Goal: Obtain resource: Download file/media

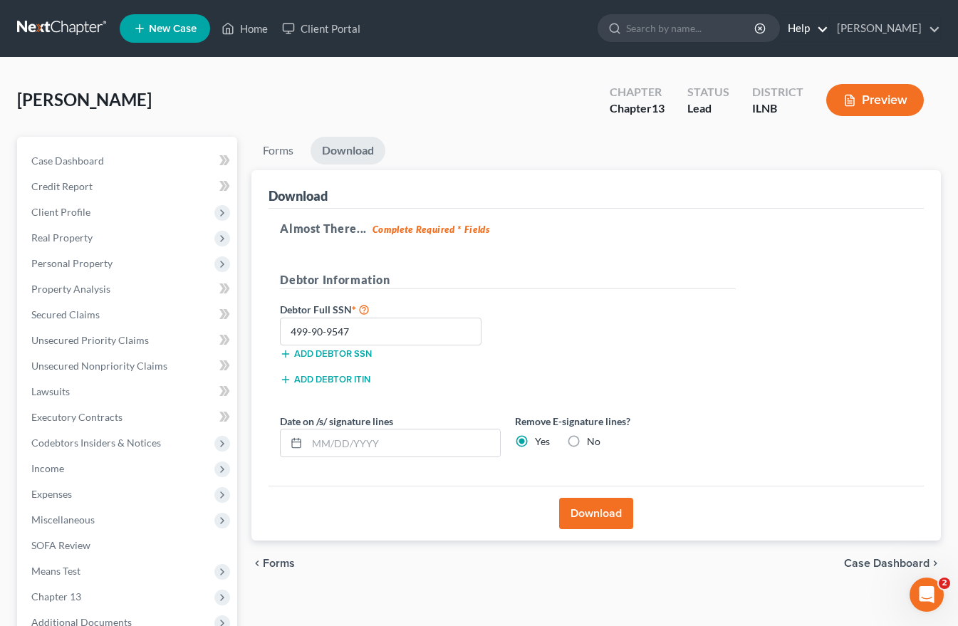
click at [794, 26] on link "Help" at bounding box center [805, 29] width 48 height 26
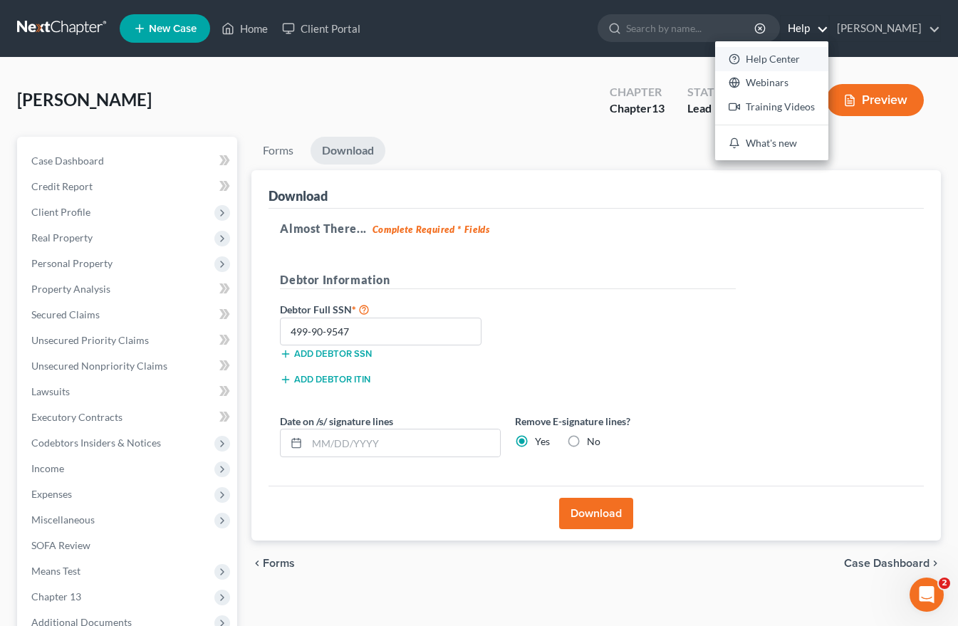
click at [781, 58] on link "Help Center" at bounding box center [771, 59] width 113 height 24
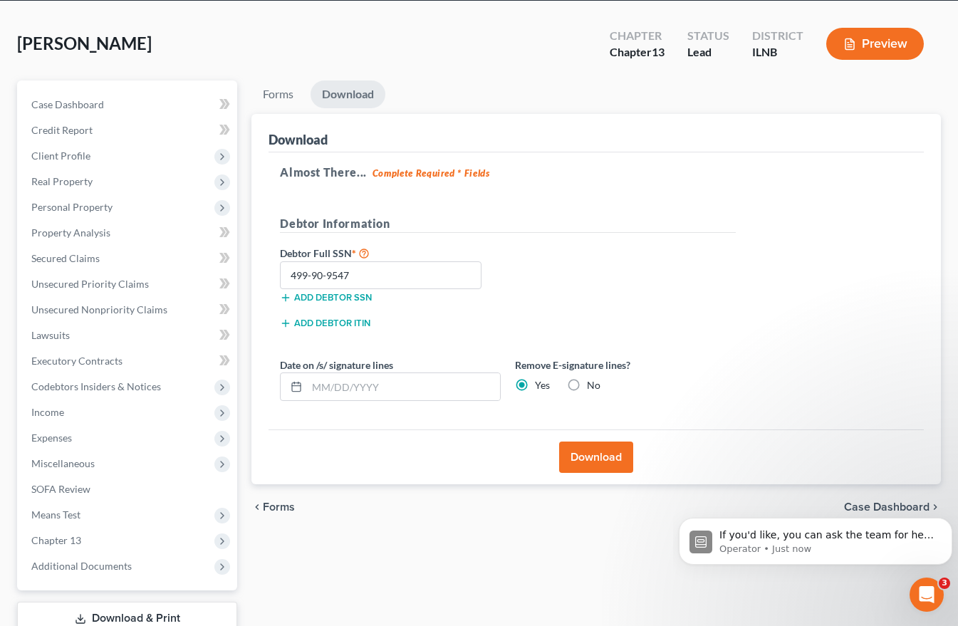
scroll to position [157, 0]
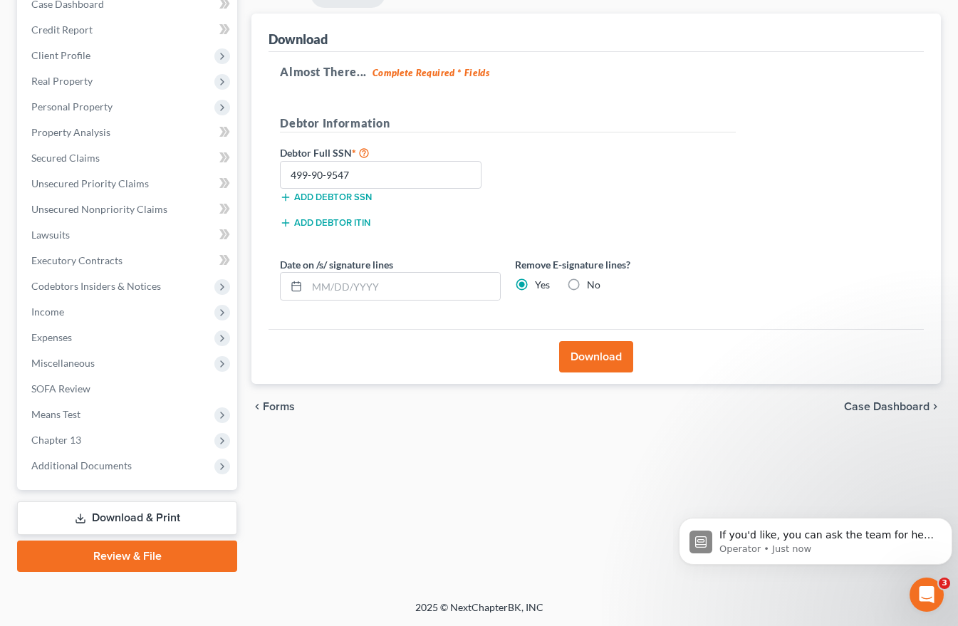
click at [891, 408] on span "Case Dashboard" at bounding box center [886, 406] width 85 height 11
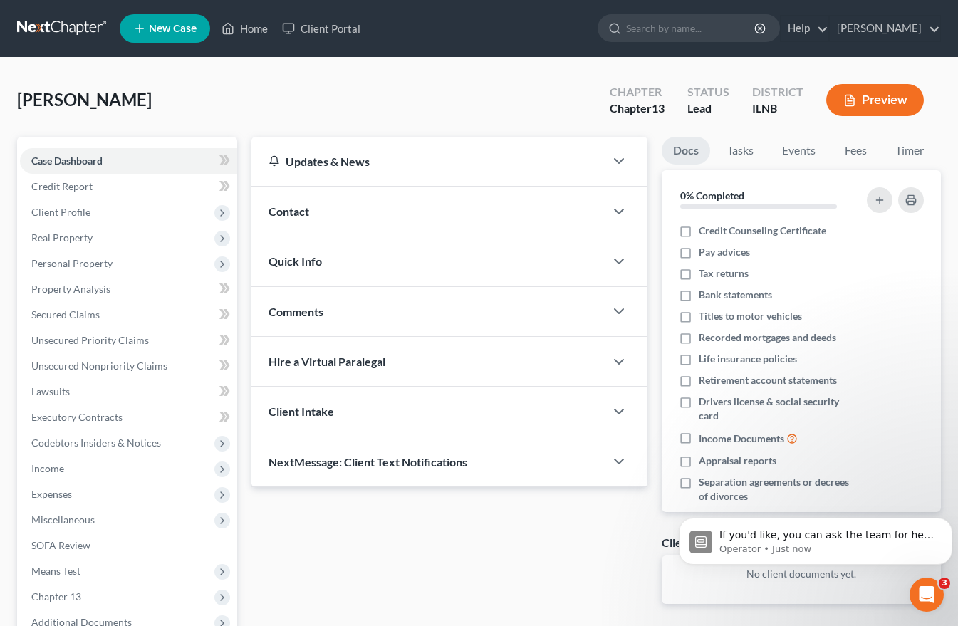
scroll to position [157, 0]
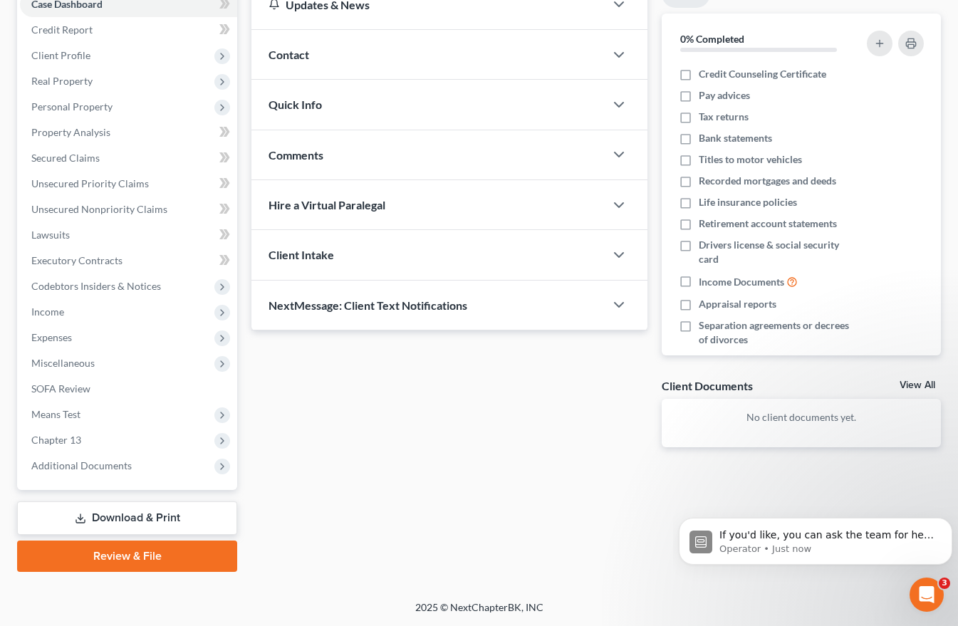
click at [131, 513] on link "Download & Print" at bounding box center [127, 518] width 220 height 33
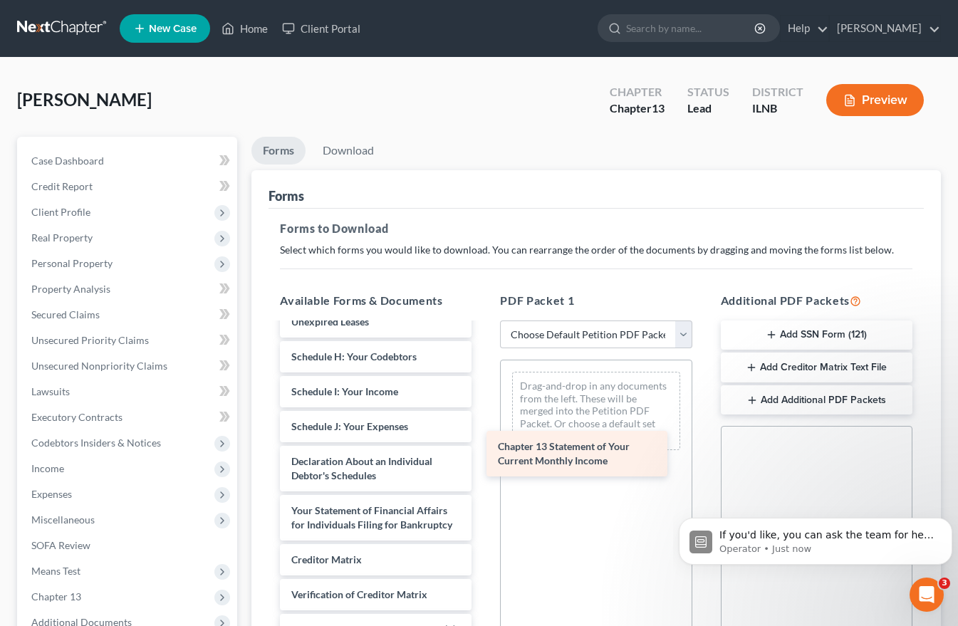
scroll to position [341, 0]
drag, startPoint x: 305, startPoint y: 505, endPoint x: 523, endPoint y: 452, distance: 224.5
click at [483, 452] on div "Chapter 13 Statement of Your Current Monthly Income Voluntary Petition for Indi…" at bounding box center [376, 359] width 214 height 697
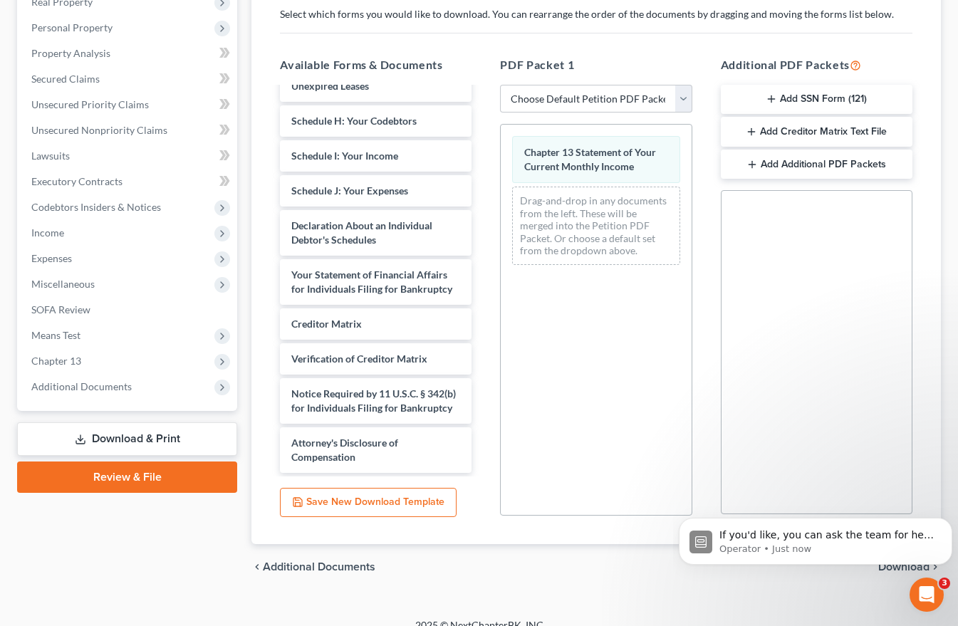
scroll to position [254, 0]
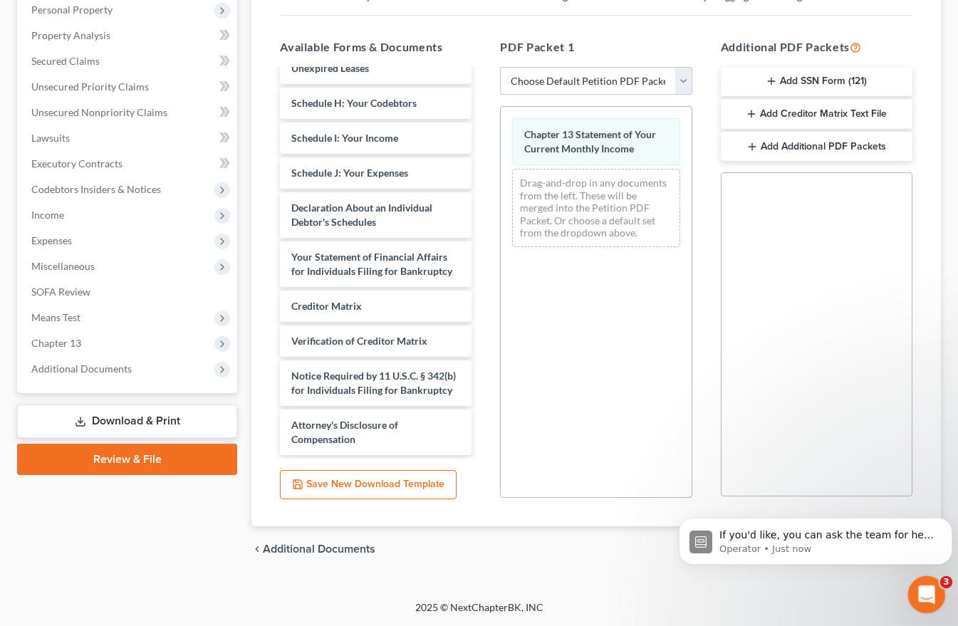
click at [938, 586] on div "Open Intercom Messenger" at bounding box center [924, 592] width 47 height 47
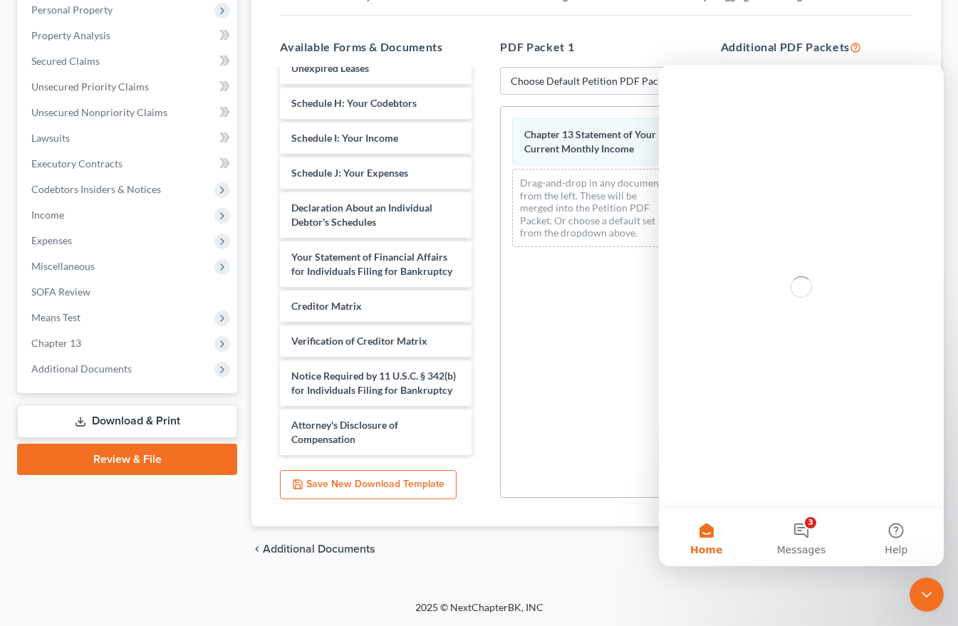
scroll to position [0, 0]
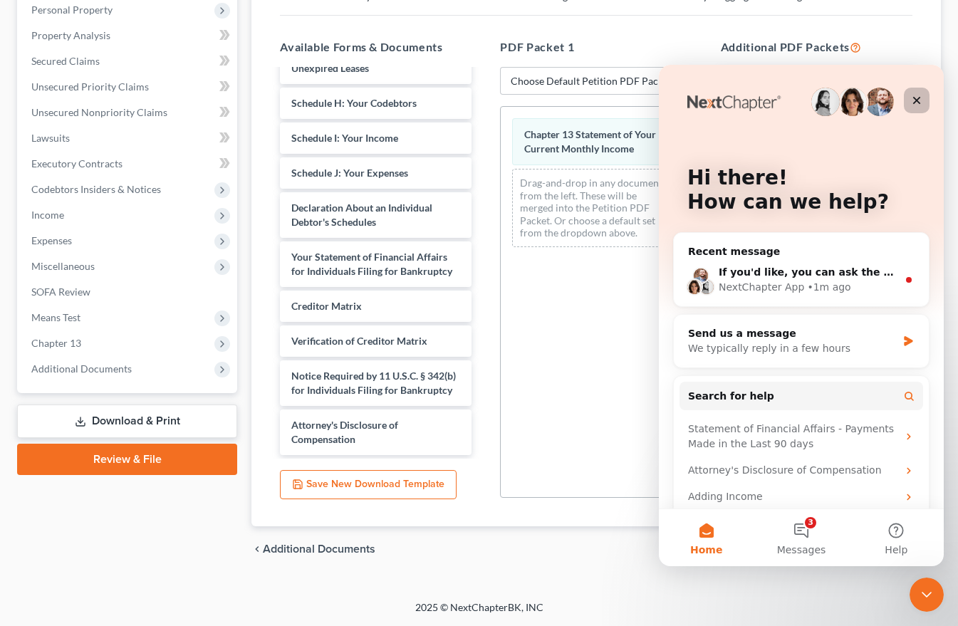
click at [915, 96] on icon "Close" at bounding box center [916, 100] width 11 height 11
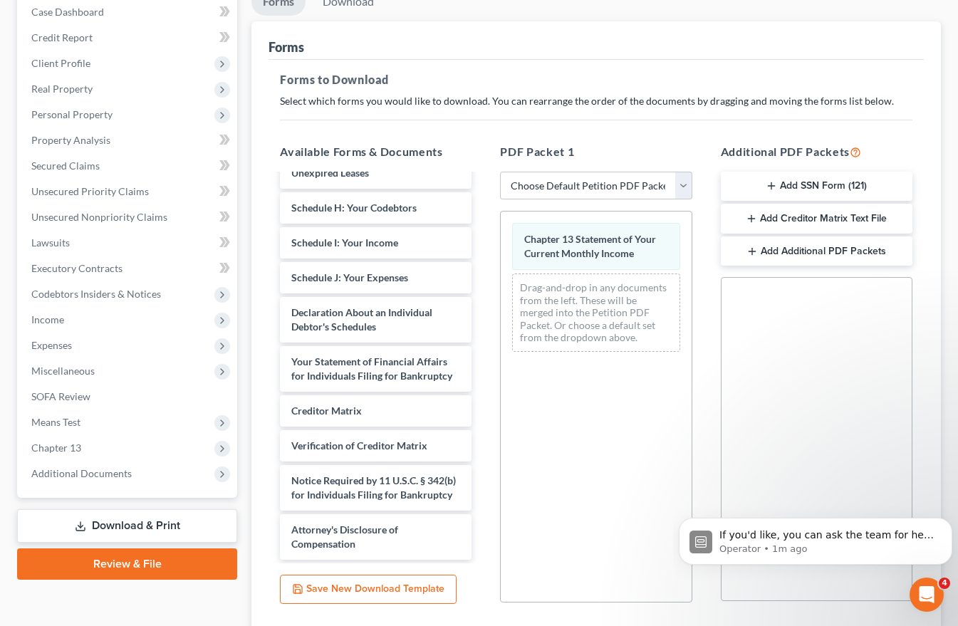
scroll to position [182, 0]
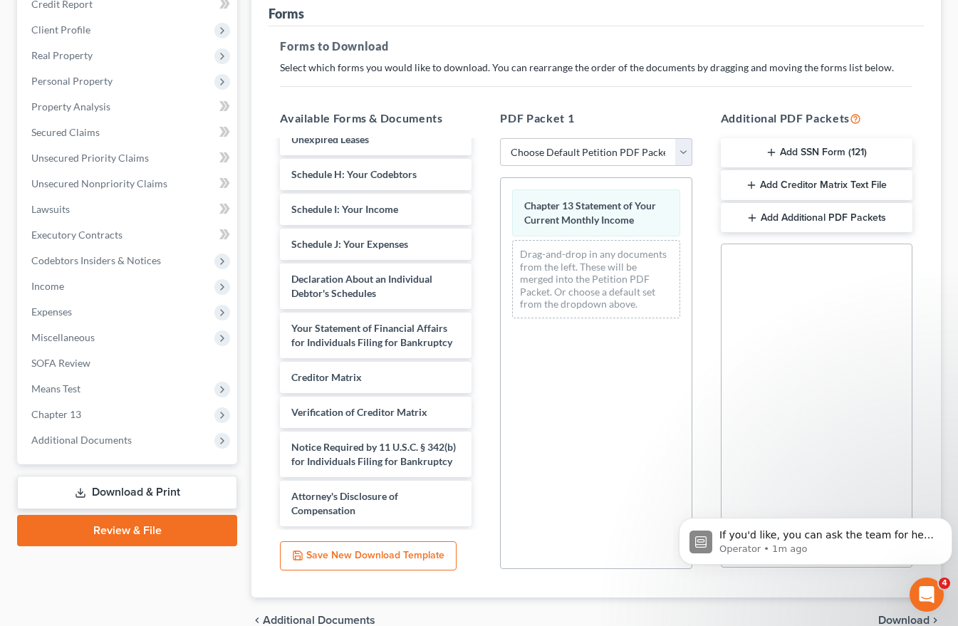
click at [906, 616] on span "Download" at bounding box center [903, 620] width 51 height 11
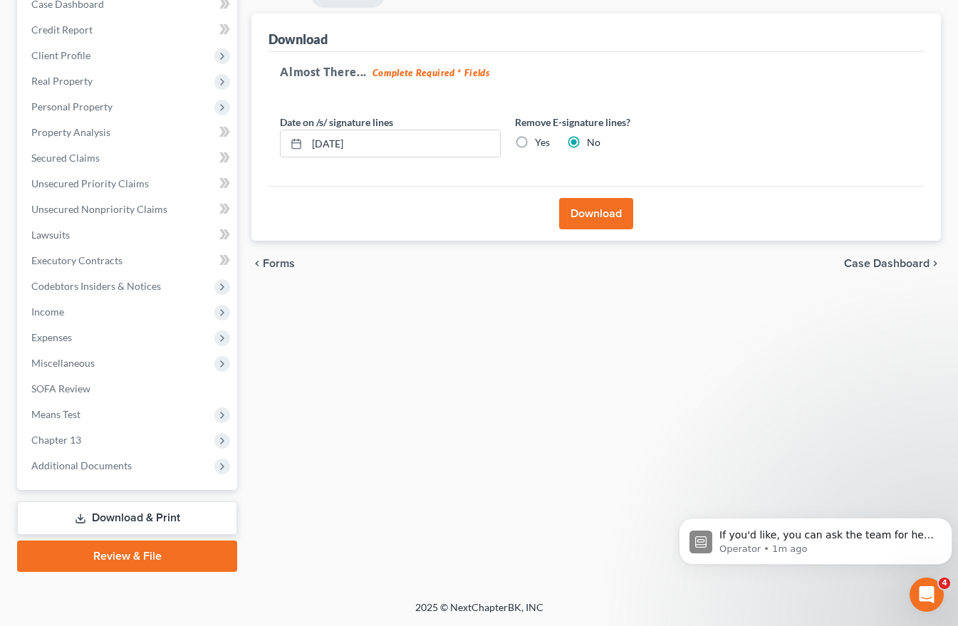
scroll to position [157, 0]
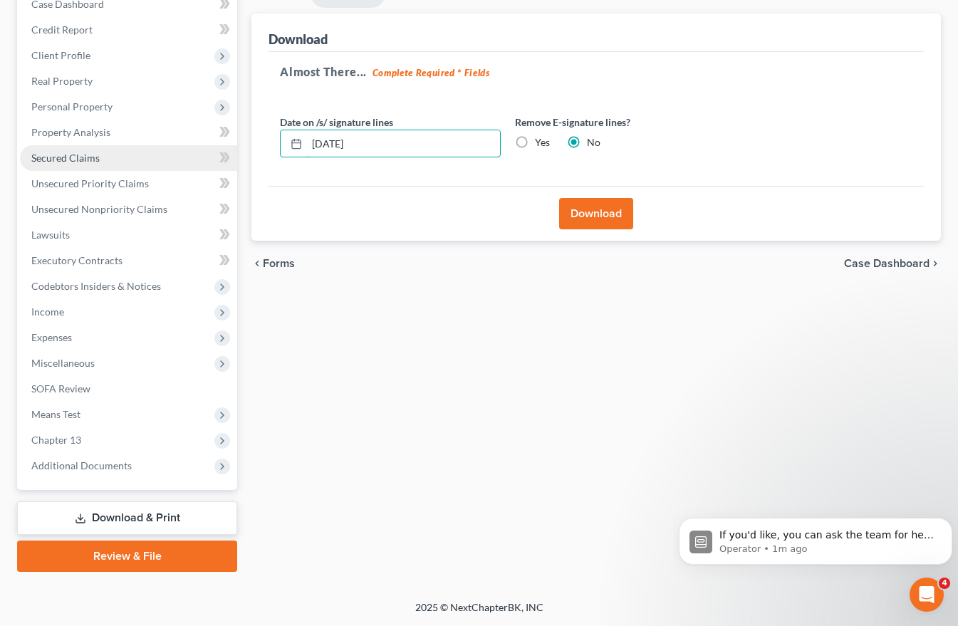
drag, startPoint x: 374, startPoint y: 142, endPoint x: 199, endPoint y: 155, distance: 175.0
click at [214, 150] on div "Petition Navigation Case Dashboard Payments Invoices Payments Payments Credit R…" at bounding box center [479, 276] width 938 height 592
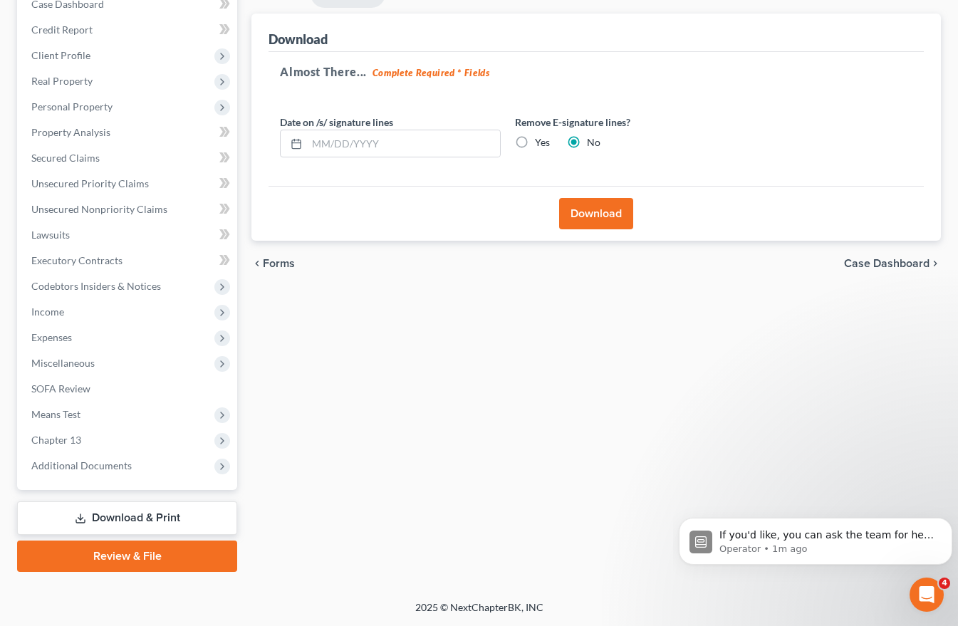
click at [535, 142] on label "Yes" at bounding box center [542, 142] width 15 height 14
click at [541, 142] on input "Yes" at bounding box center [545, 139] width 9 height 9
radio input "true"
radio input "false"
click at [603, 211] on button "Download" at bounding box center [596, 213] width 74 height 31
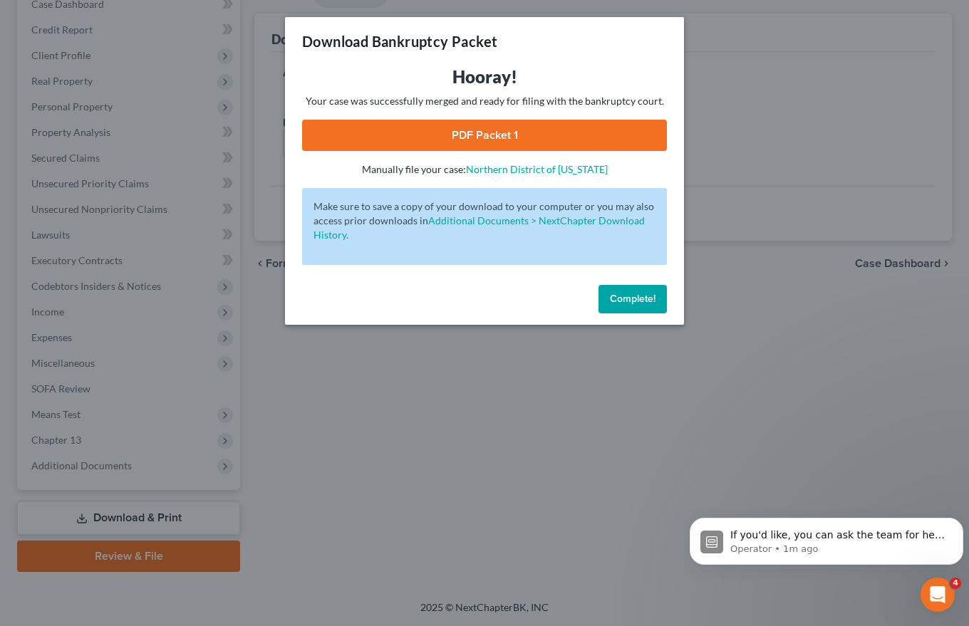
click at [477, 128] on link "PDF Packet 1" at bounding box center [484, 135] width 365 height 31
drag, startPoint x: 633, startPoint y: 301, endPoint x: 655, endPoint y: 293, distance: 22.8
click at [633, 301] on span "Complete!" at bounding box center [633, 299] width 46 height 12
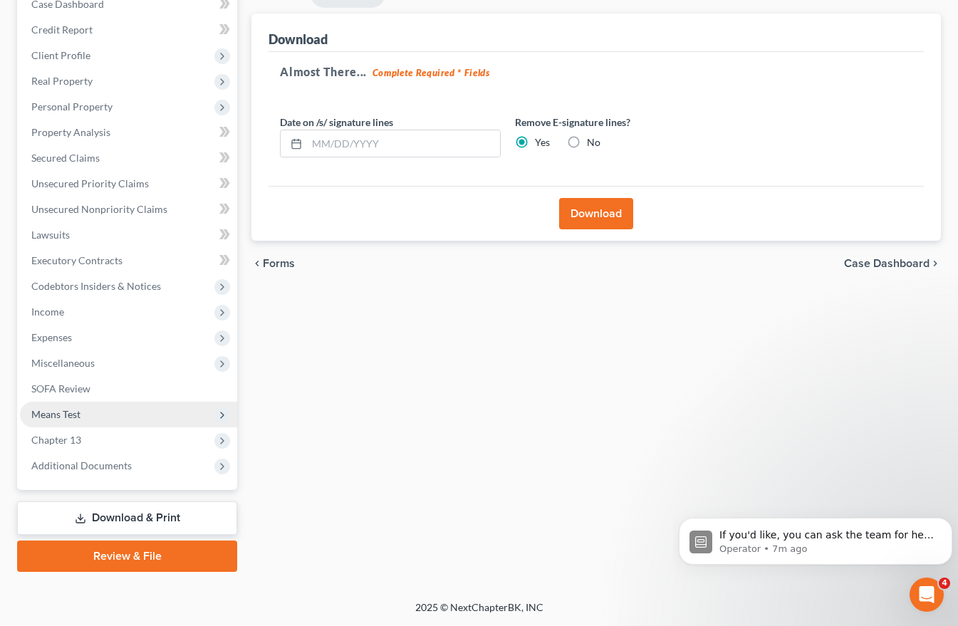
click at [68, 411] on span "Means Test" at bounding box center [55, 414] width 49 height 12
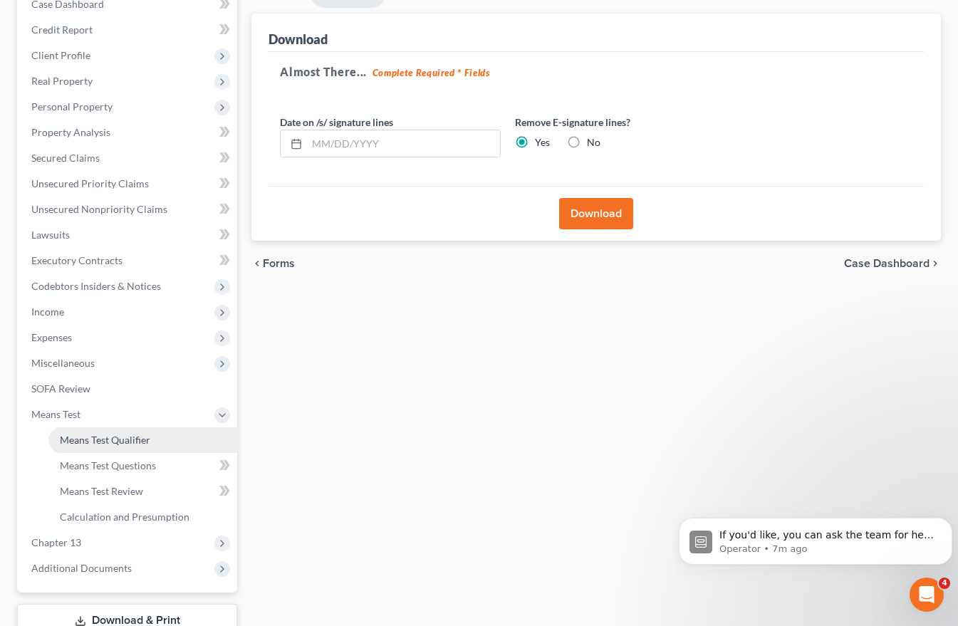
click at [109, 441] on span "Means Test Qualifier" at bounding box center [105, 440] width 90 height 12
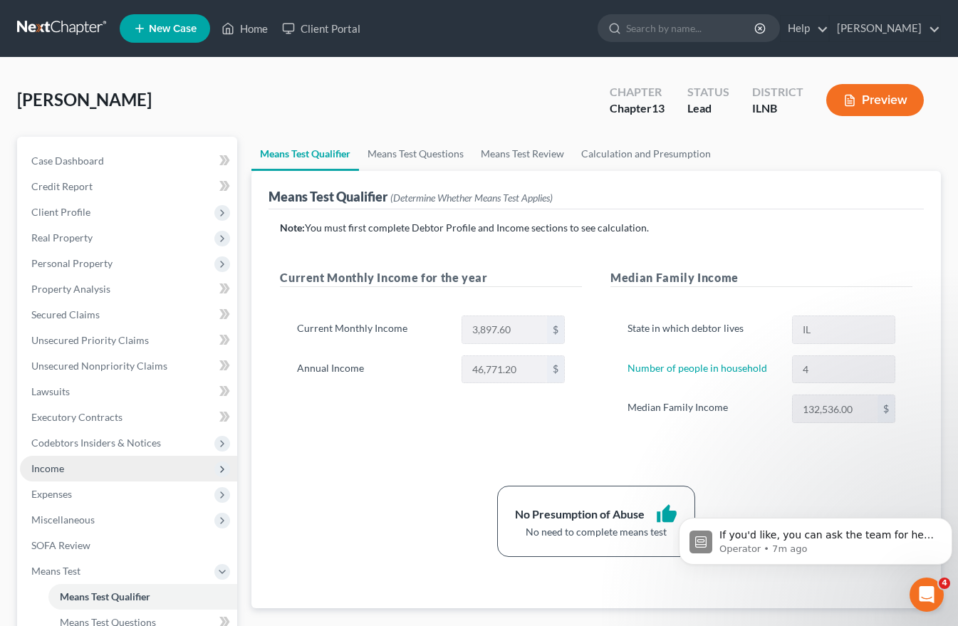
click at [54, 472] on span "Income" at bounding box center [47, 468] width 33 height 12
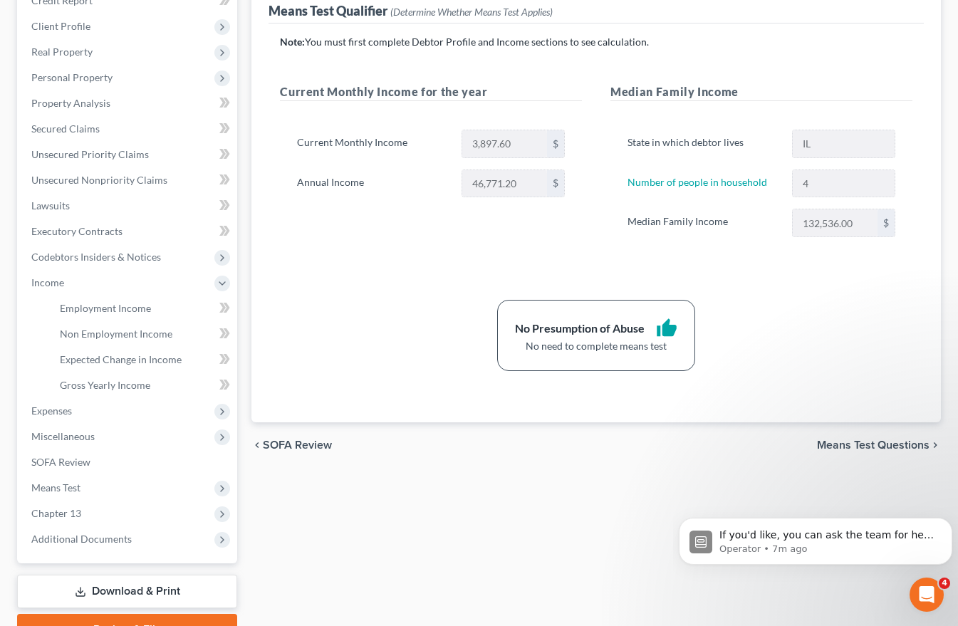
scroll to position [259, 0]
